Goal: Navigation & Orientation: Find specific page/section

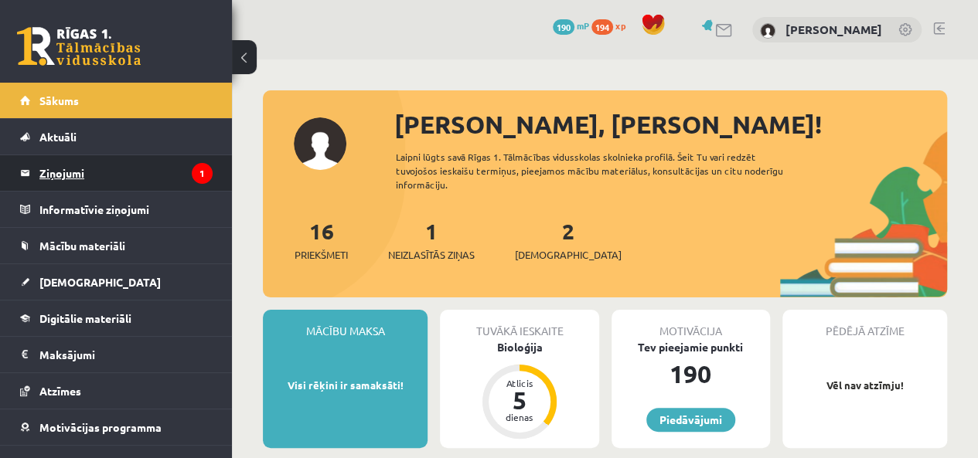
click at [70, 179] on legend "Ziņojumi 1" at bounding box center [125, 173] width 173 height 36
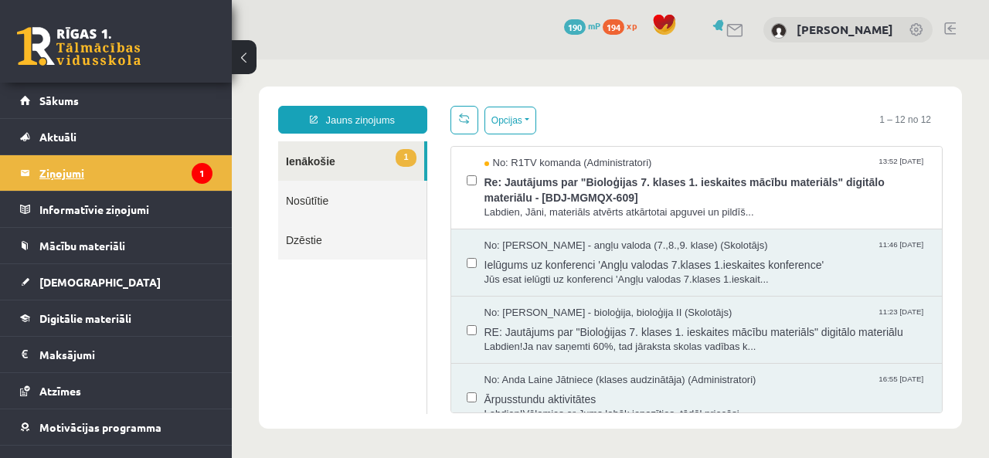
click at [79, 180] on legend "Ziņojumi 1" at bounding box center [125, 173] width 173 height 36
click at [323, 197] on link "Nosūtītie" at bounding box center [352, 200] width 148 height 39
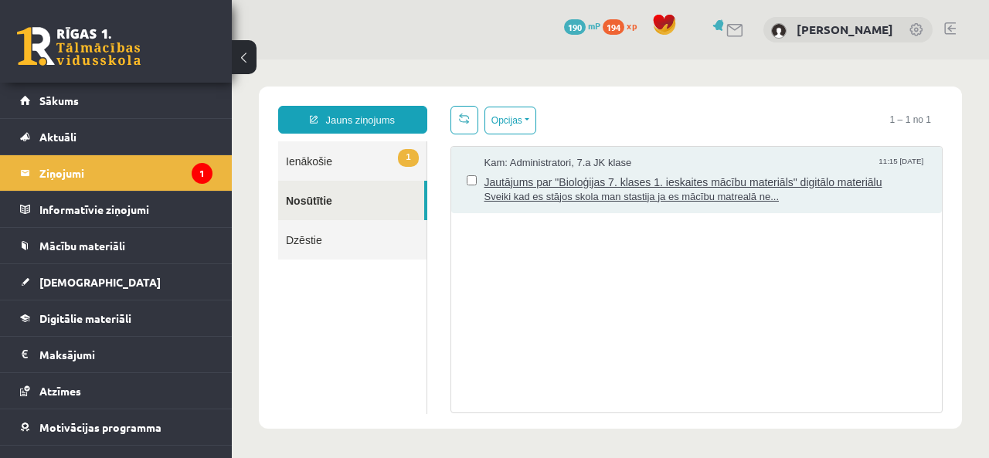
click at [540, 183] on span "Jautājums par "Bioloģijas 7. klases 1. ieskaites mācību materiāls" digitālo mat…" at bounding box center [706, 180] width 443 height 19
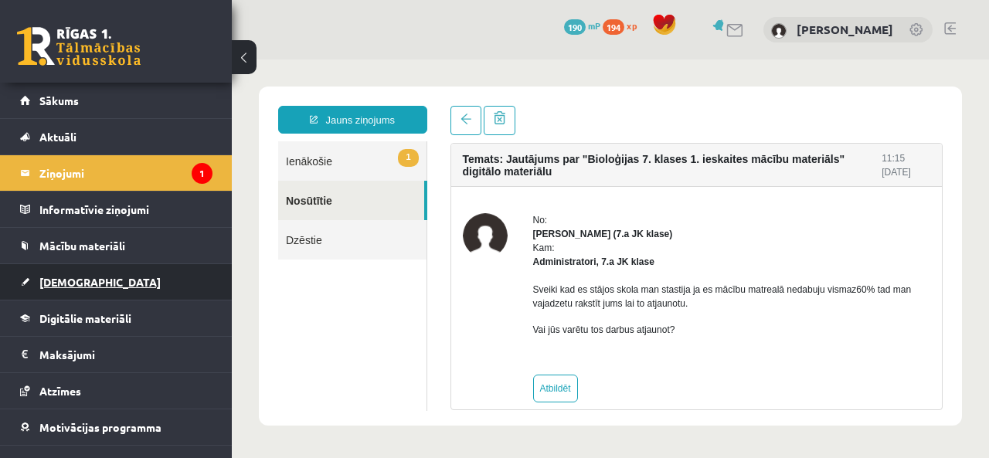
click at [68, 284] on span "[DEMOGRAPHIC_DATA]" at bounding box center [99, 282] width 121 height 14
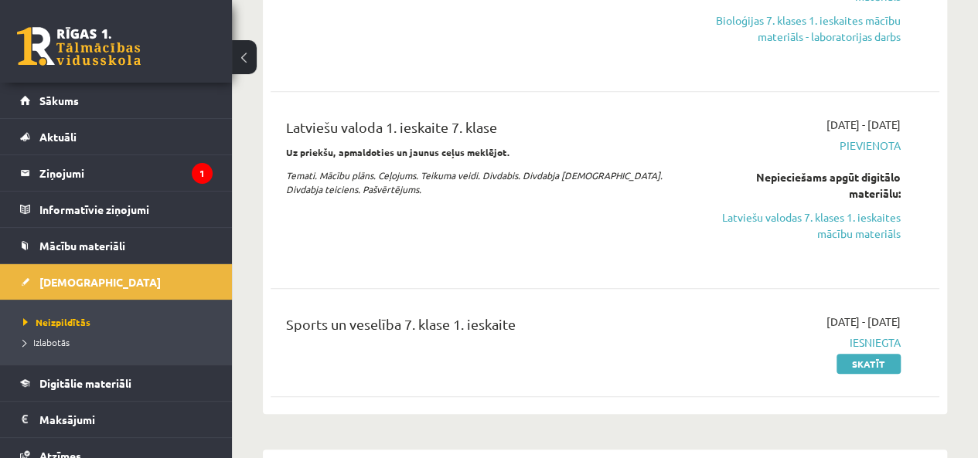
scroll to position [371, 0]
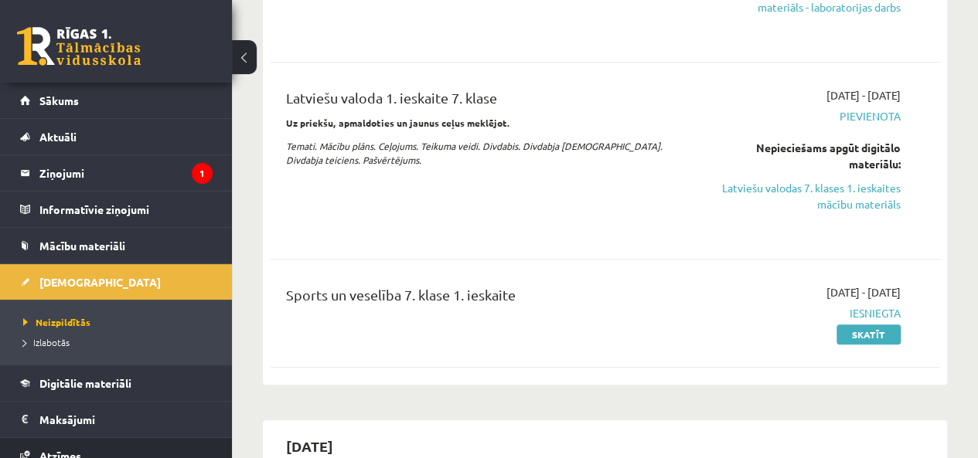
click at [173, 441] on link "Atzīmes" at bounding box center [116, 456] width 192 height 36
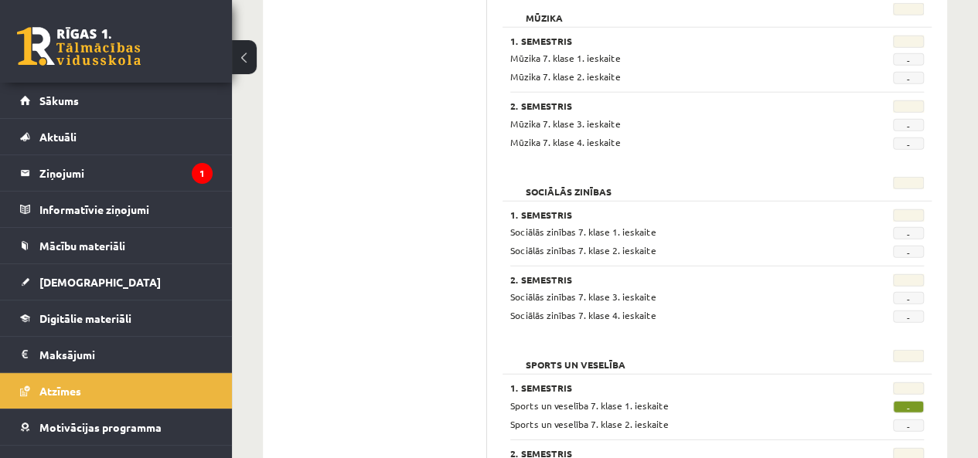
scroll to position [2071, 0]
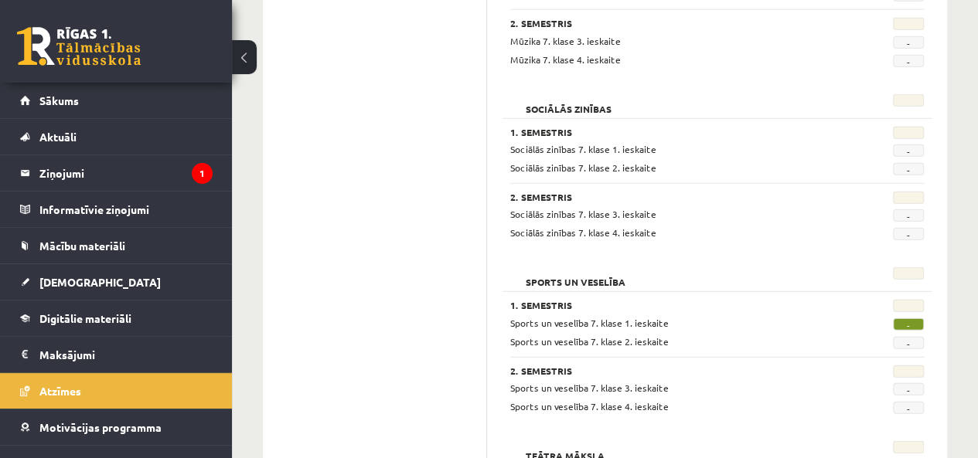
click at [905, 318] on span "-" at bounding box center [908, 324] width 31 height 12
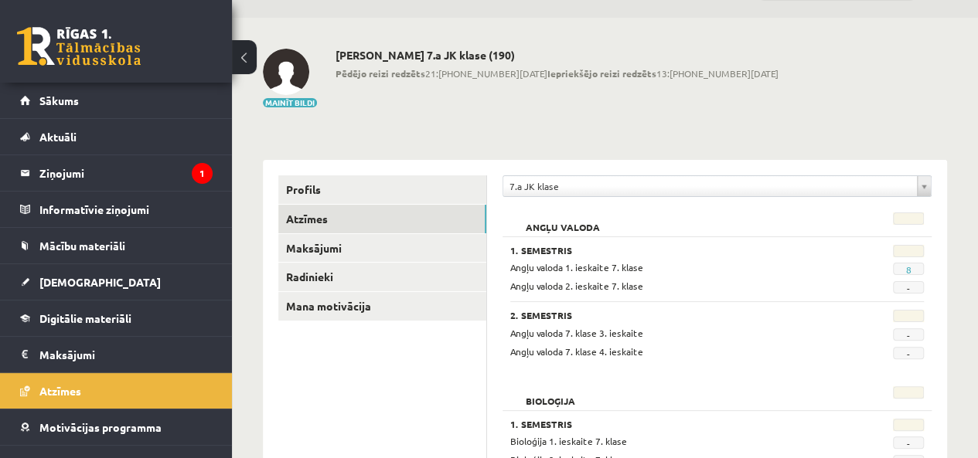
scroll to position [21, 0]
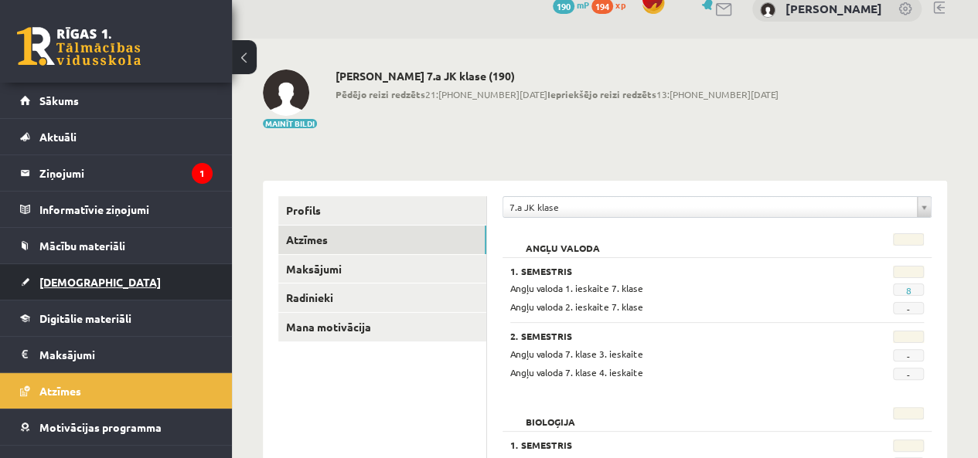
click at [42, 284] on span "[DEMOGRAPHIC_DATA]" at bounding box center [99, 282] width 121 height 14
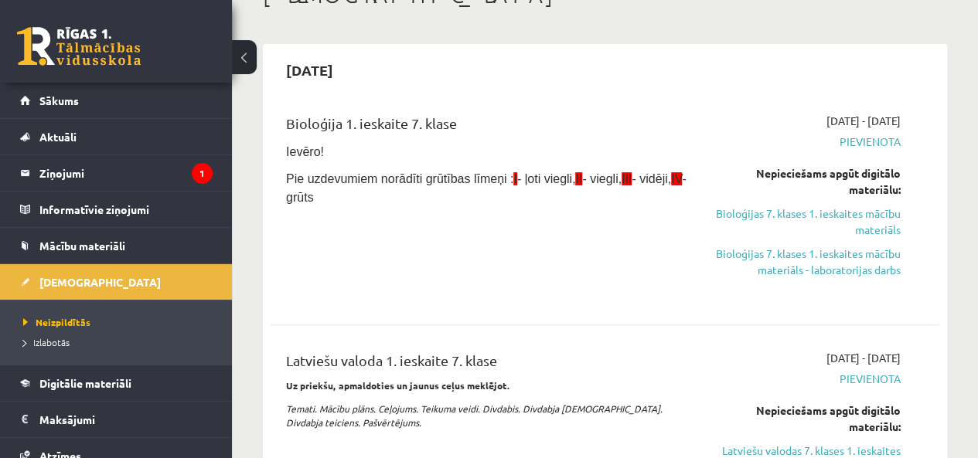
scroll to position [93, 0]
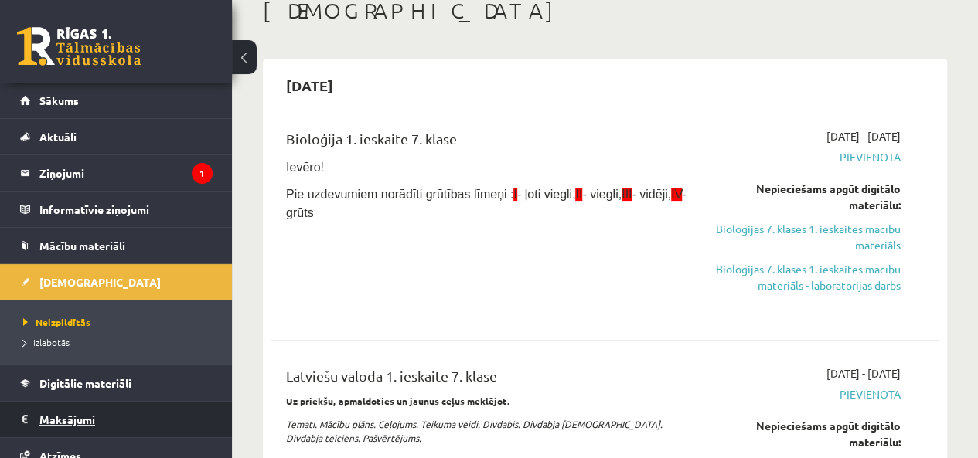
click at [60, 413] on legend "Maksājumi 0" at bounding box center [125, 420] width 173 height 36
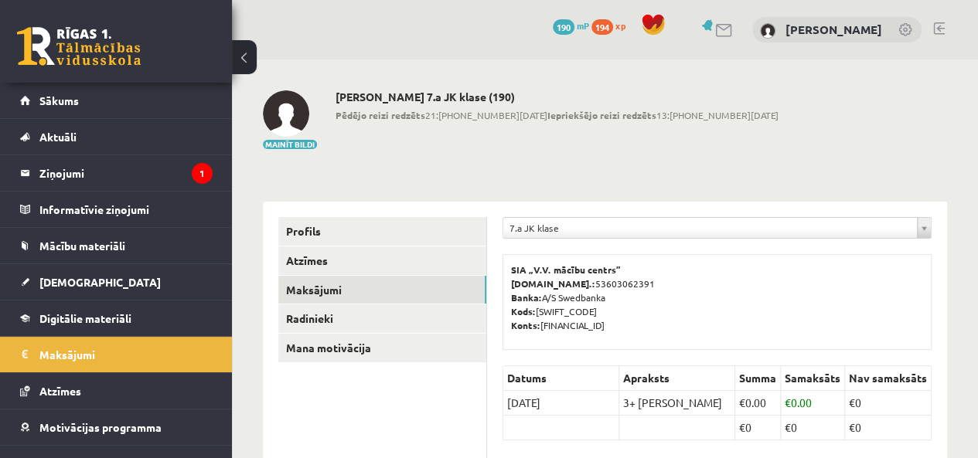
click at [574, 28] on span "190" at bounding box center [564, 26] width 22 height 15
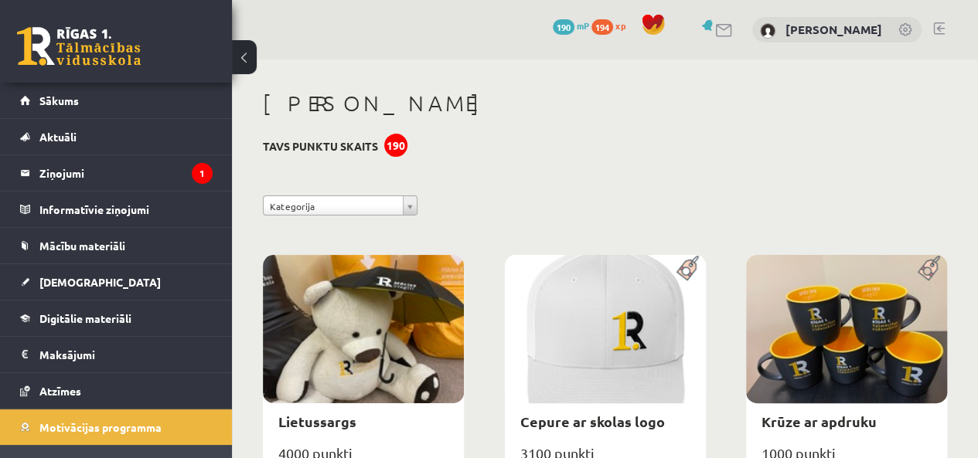
click at [613, 24] on span "194" at bounding box center [602, 26] width 22 height 15
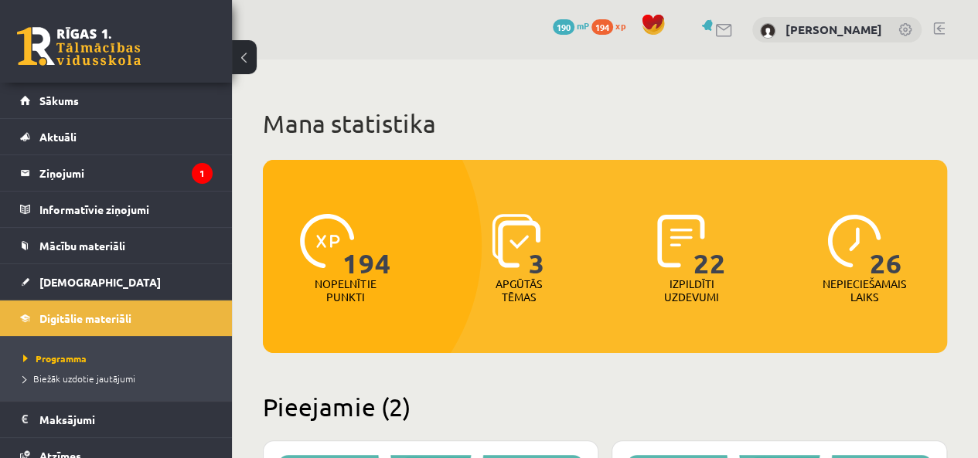
click at [944, 26] on div "0 Dāvanas 190 mP 194 xp Jānis Caucis" at bounding box center [605, 30] width 746 height 60
click at [940, 32] on link at bounding box center [939, 28] width 12 height 12
